Goal: Information Seeking & Learning: Learn about a topic

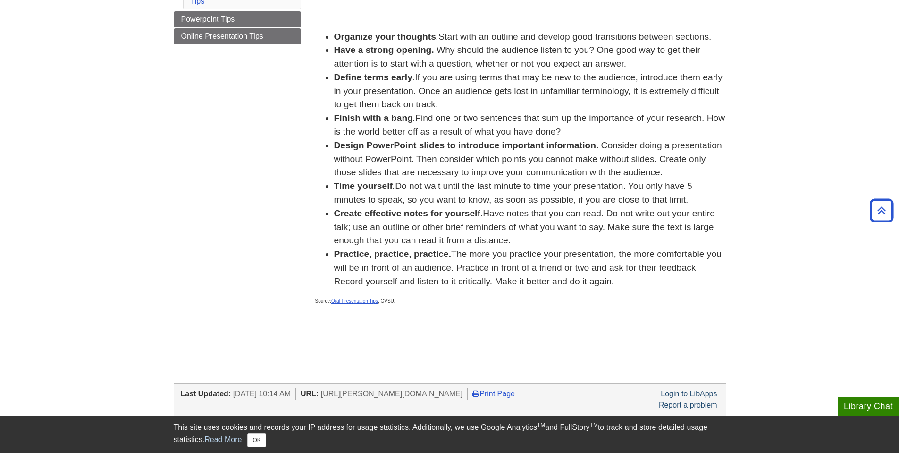
scroll to position [33, 0]
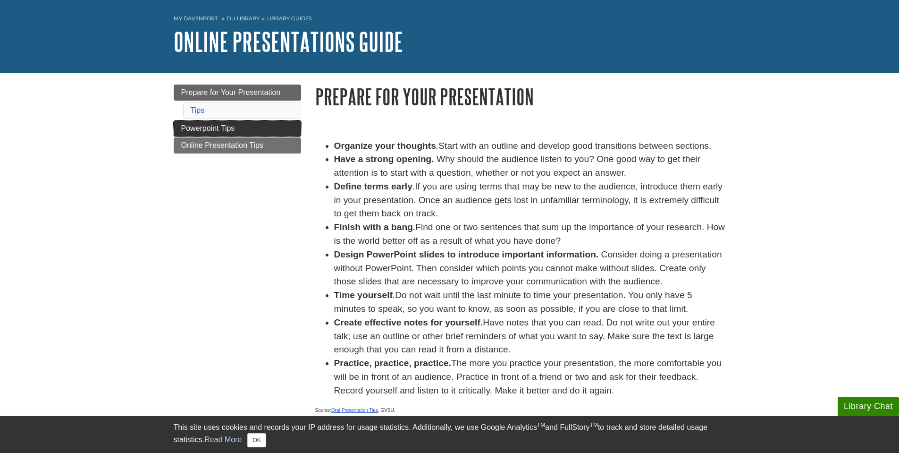
click at [215, 129] on span "Powerpoint Tips" at bounding box center [208, 128] width 54 height 8
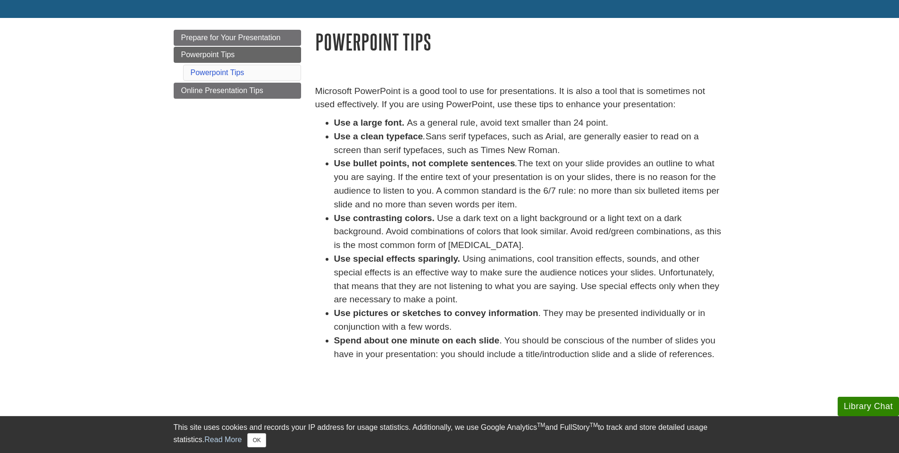
scroll to position [94, 0]
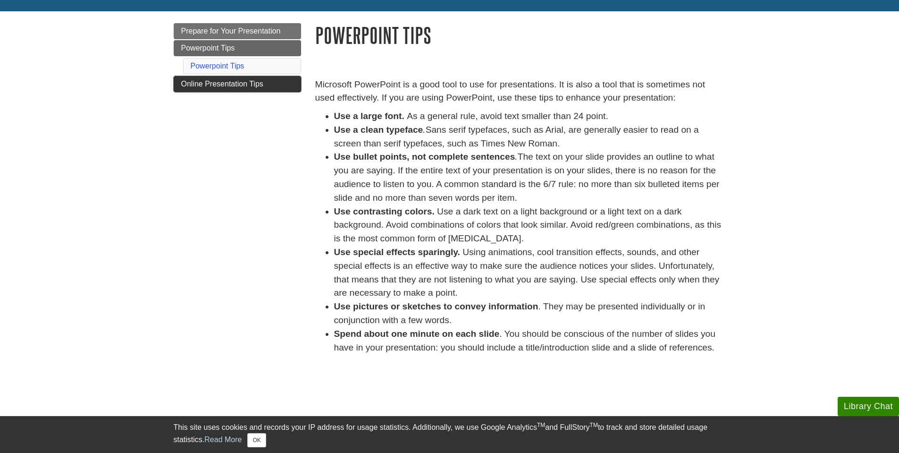
click at [234, 82] on span "Online Presentation Tips" at bounding box center [222, 84] width 82 height 8
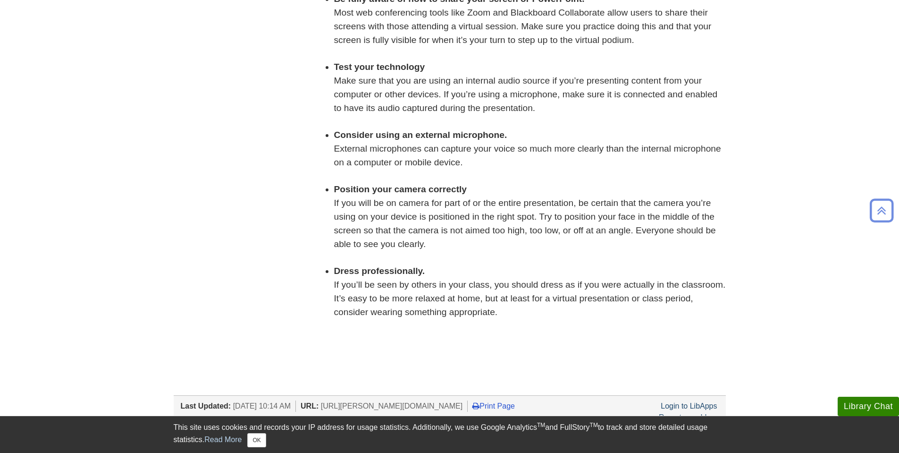
scroll to position [377, 0]
